Goal: Find specific page/section: Find specific page/section

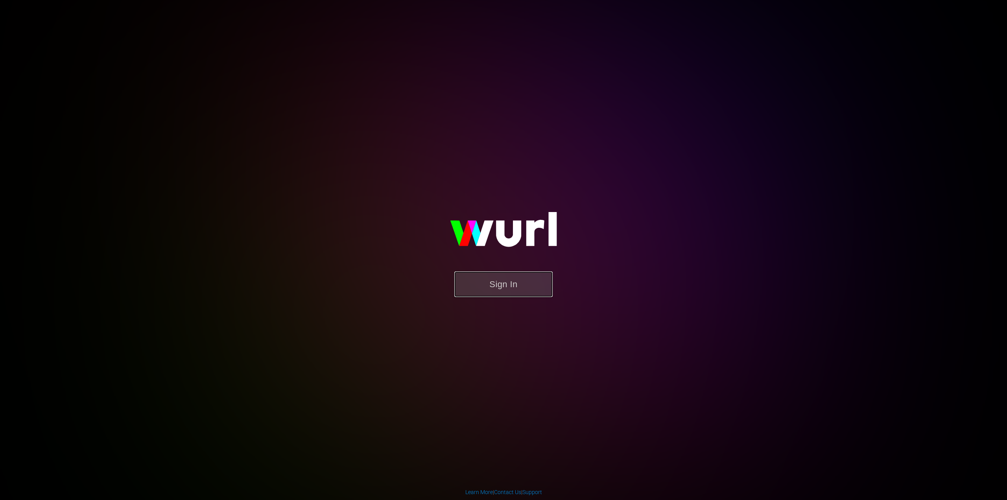
click at [488, 278] on button "Sign In" at bounding box center [503, 284] width 98 height 26
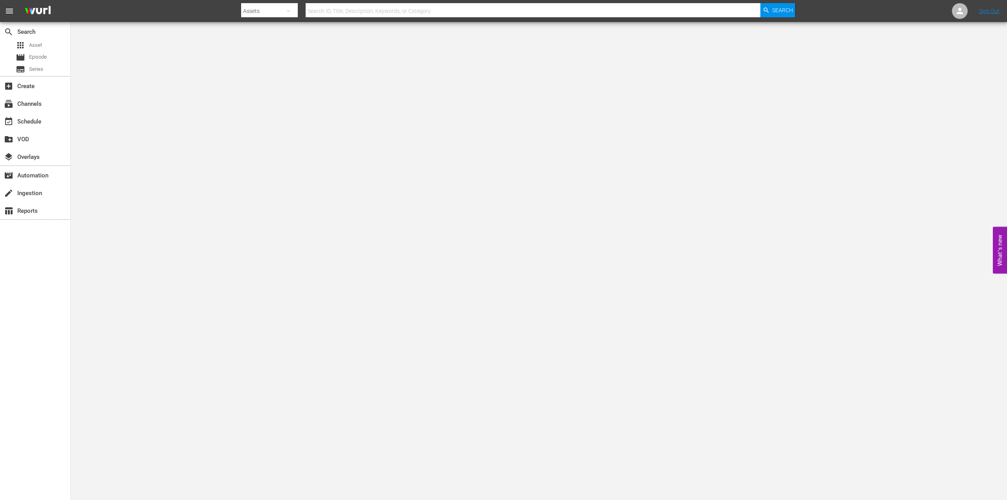
click at [347, 8] on input "text" at bounding box center [533, 11] width 455 height 19
type input "ekel"
click at [775, 8] on span "Search" at bounding box center [782, 10] width 21 height 14
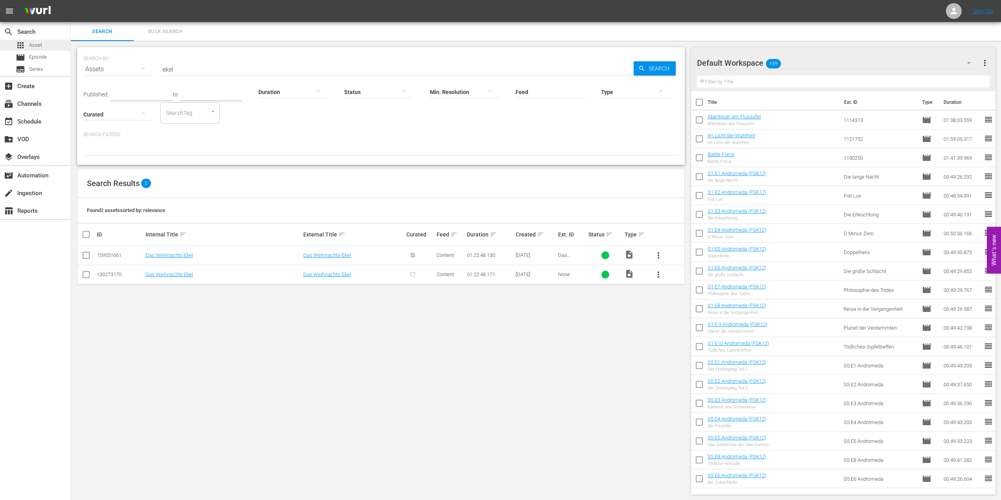
click at [46, 43] on div "apps Asset" at bounding box center [35, 45] width 70 height 11
drag, startPoint x: 180, startPoint y: 70, endPoint x: 156, endPoint y: 66, distance: 24.4
click at [158, 66] on div "SEARCH BY Search By Assets Search ID, Title, Description, Keywords, or Category…" at bounding box center [380, 64] width 595 height 28
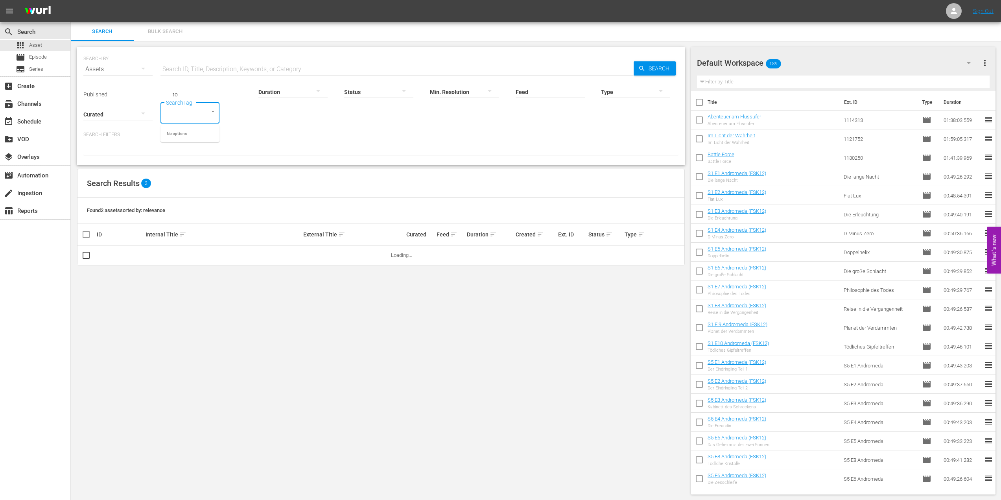
click at [193, 108] on input "SearchTag" at bounding box center [179, 113] width 30 height 14
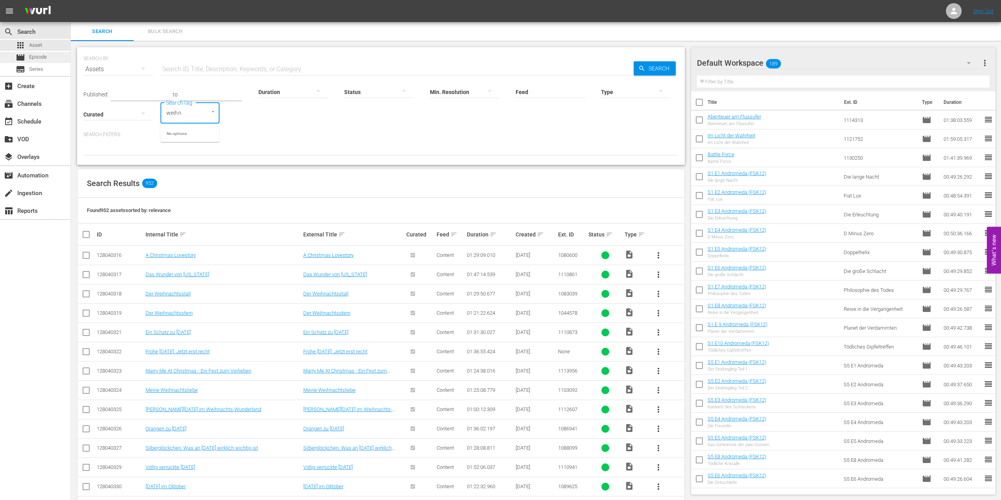
type input "weihn"
click at [39, 57] on span "Episode" at bounding box center [38, 57] width 18 height 8
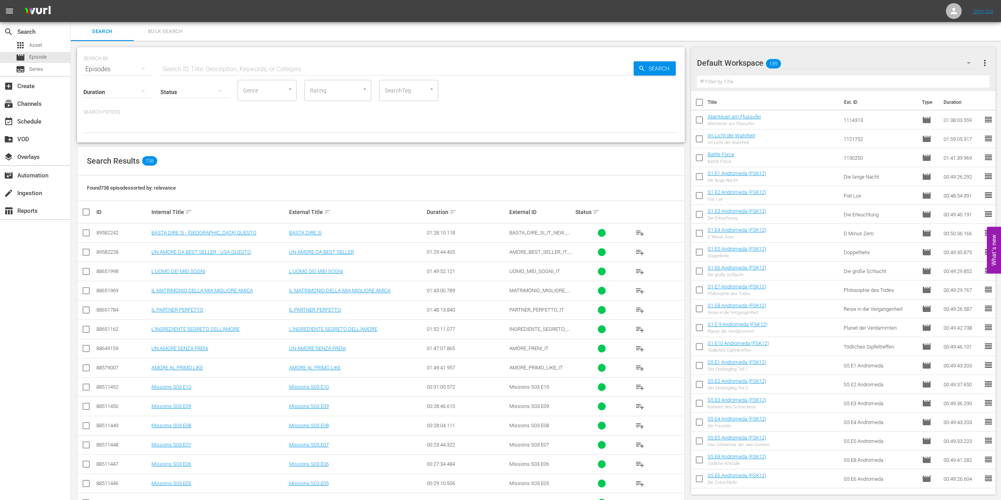
click at [360, 96] on div "Rating" at bounding box center [337, 90] width 67 height 21
click at [409, 97] on input "SearchTag" at bounding box center [398, 90] width 30 height 14
click at [407, 111] on span "Weihnachtskino" at bounding box center [405, 112] width 40 height 8
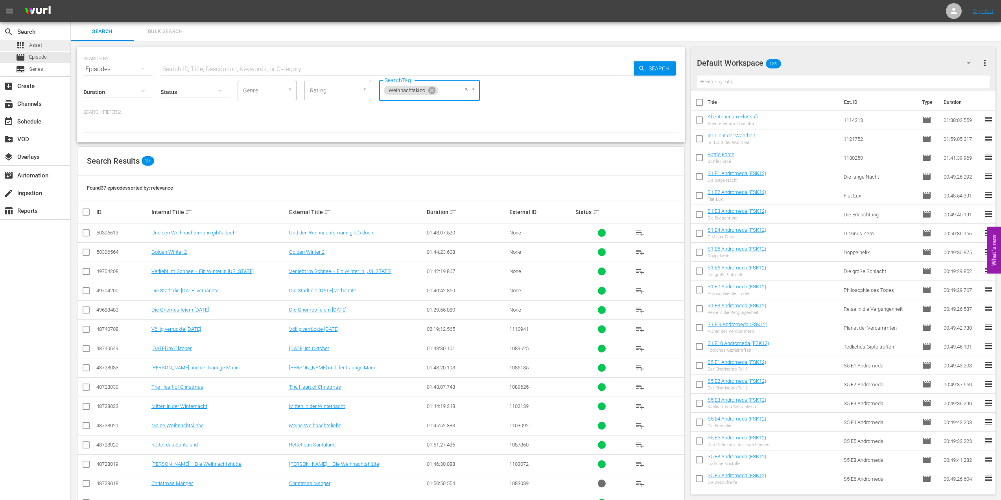
click at [45, 48] on div "apps Asset" at bounding box center [35, 45] width 70 height 11
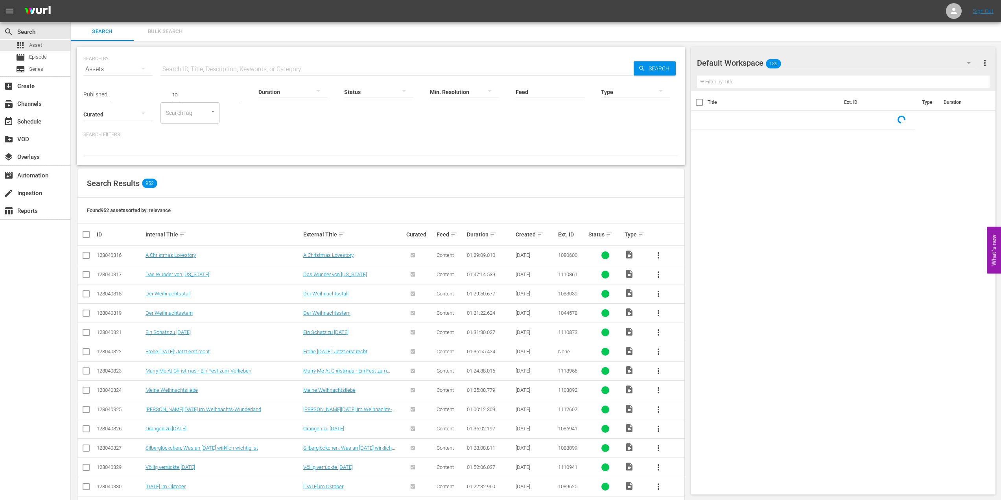
click at [195, 115] on div "SearchTag" at bounding box center [189, 112] width 59 height 21
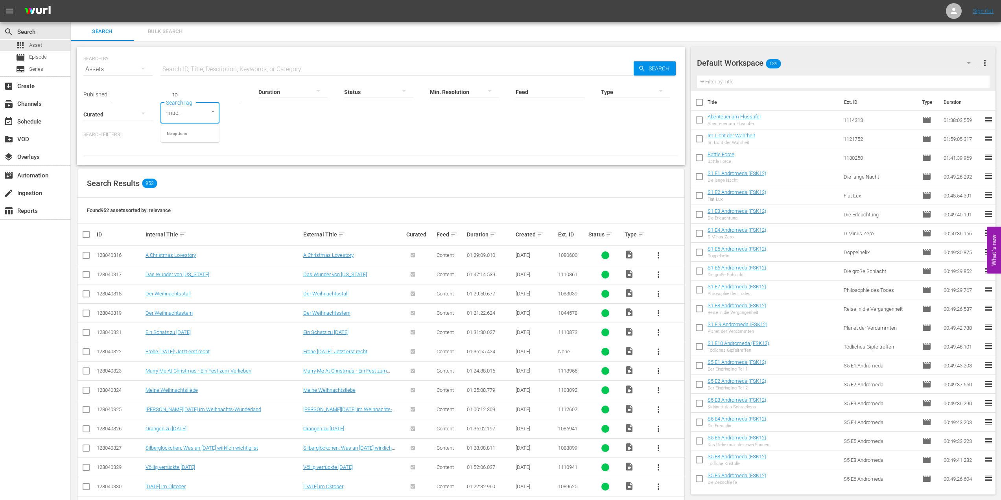
scroll to position [0, 12]
type input "weihnachtskino"
